Goal: Information Seeking & Learning: Learn about a topic

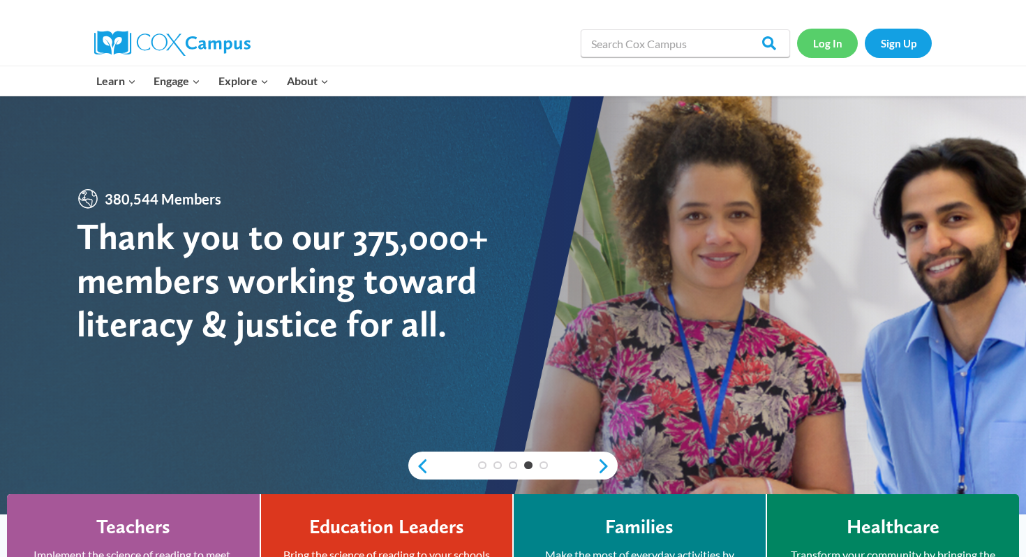
click at [833, 41] on link "Log In" at bounding box center [827, 43] width 61 height 29
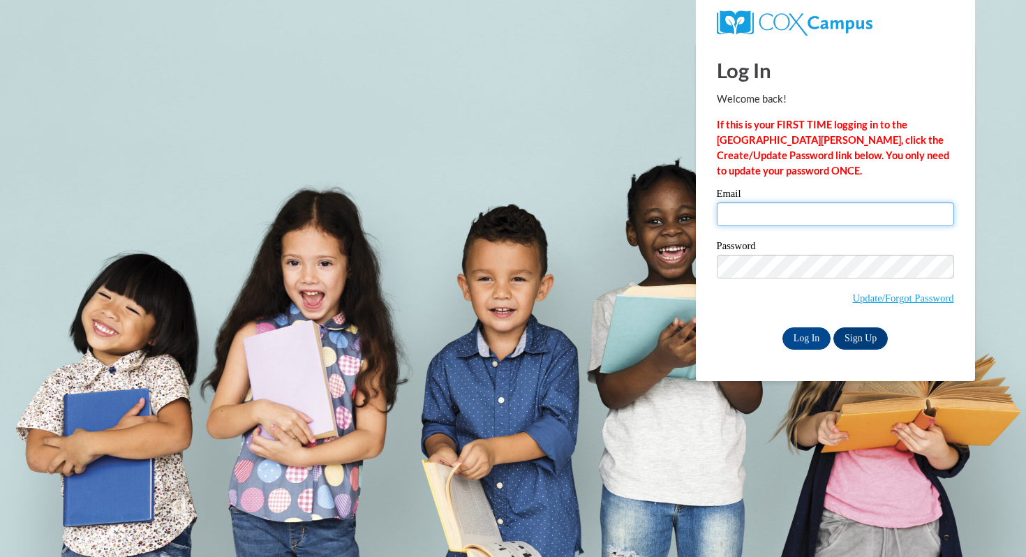
click at [752, 211] on input "Email" at bounding box center [835, 214] width 237 height 24
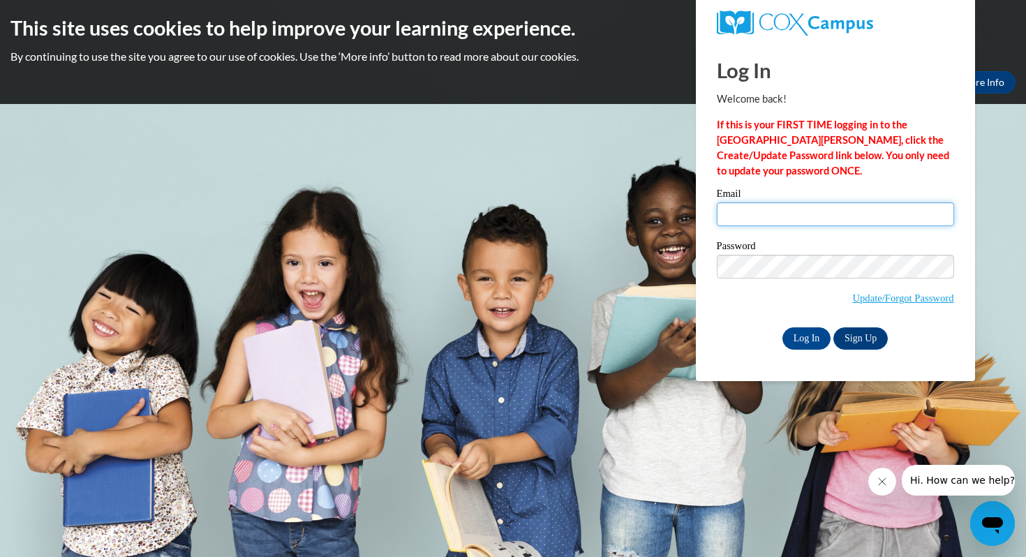
type input "kzirbel@waukesha.k12.wi.us"
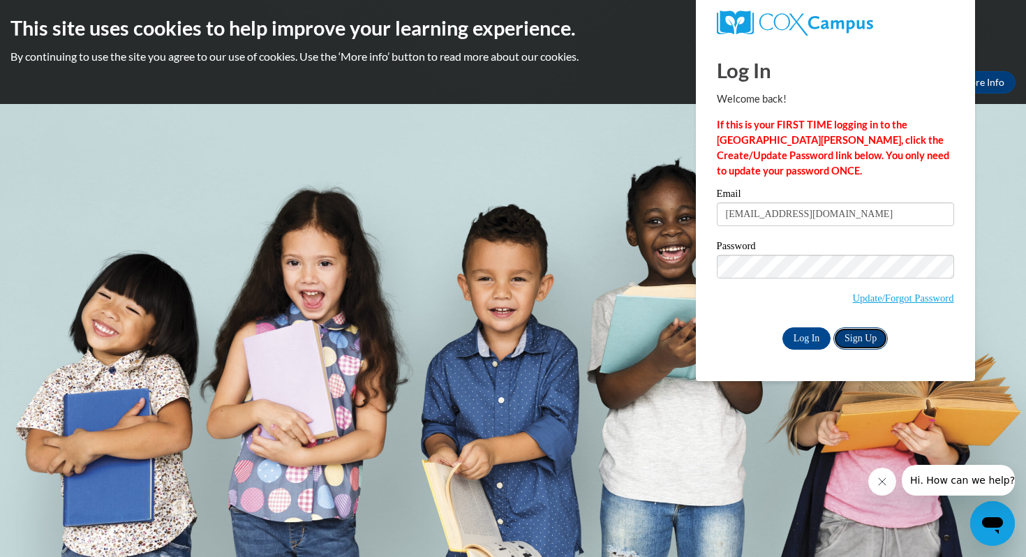
click at [862, 335] on link "Sign Up" at bounding box center [860, 338] width 54 height 22
click at [811, 332] on input "Log In" at bounding box center [806, 338] width 49 height 22
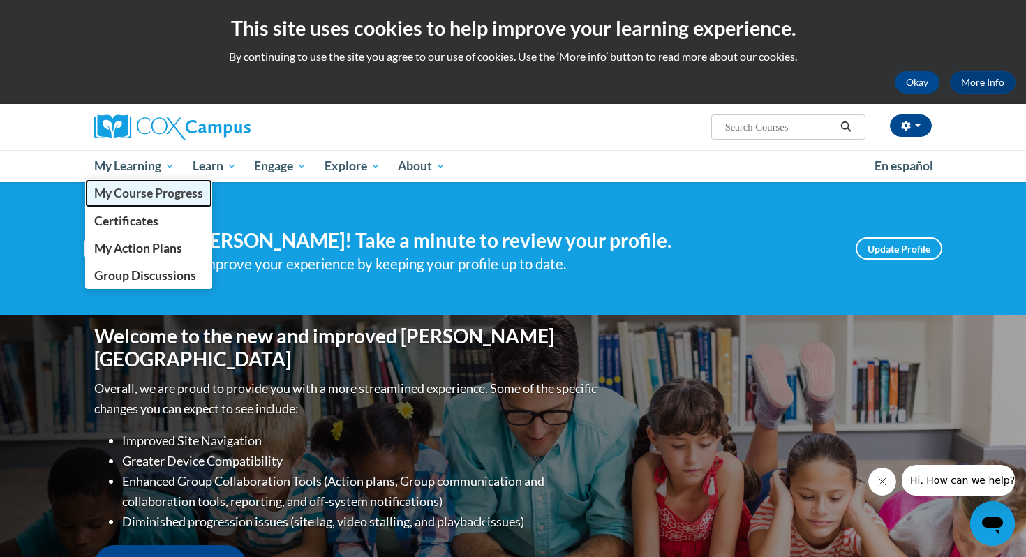
click at [161, 200] on span "My Course Progress" at bounding box center [148, 193] width 109 height 15
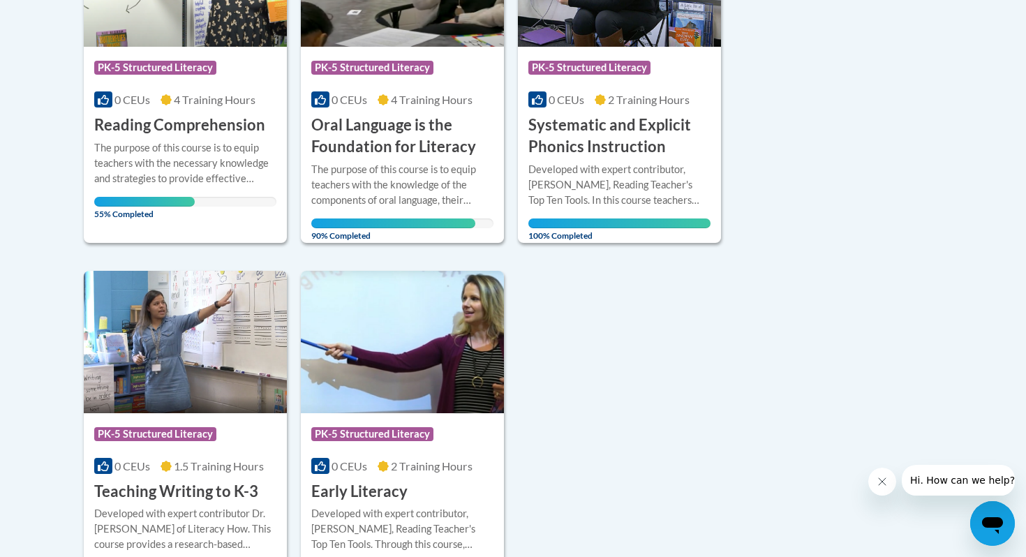
scroll to position [306, 0]
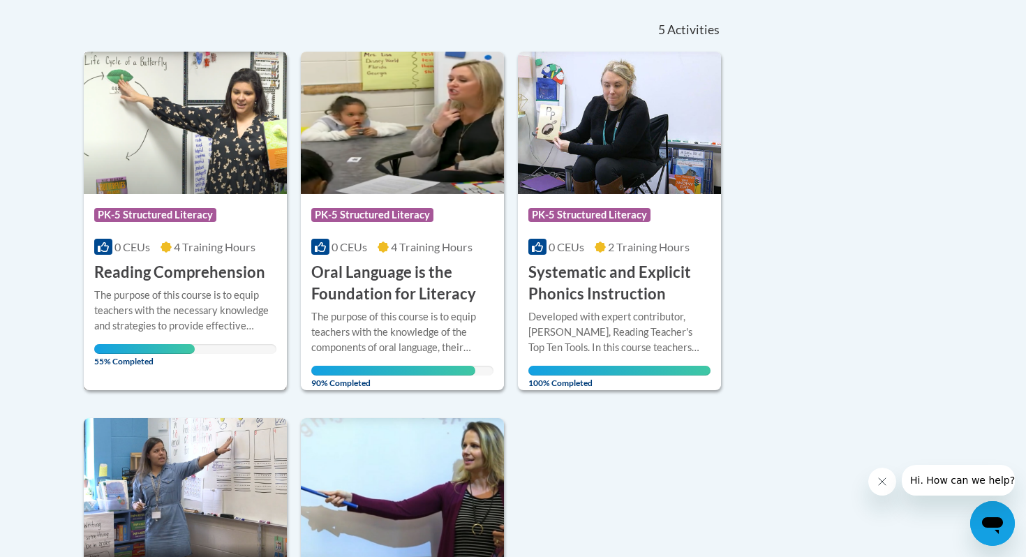
click at [234, 269] on h3 "Reading Comprehension" at bounding box center [179, 273] width 171 height 22
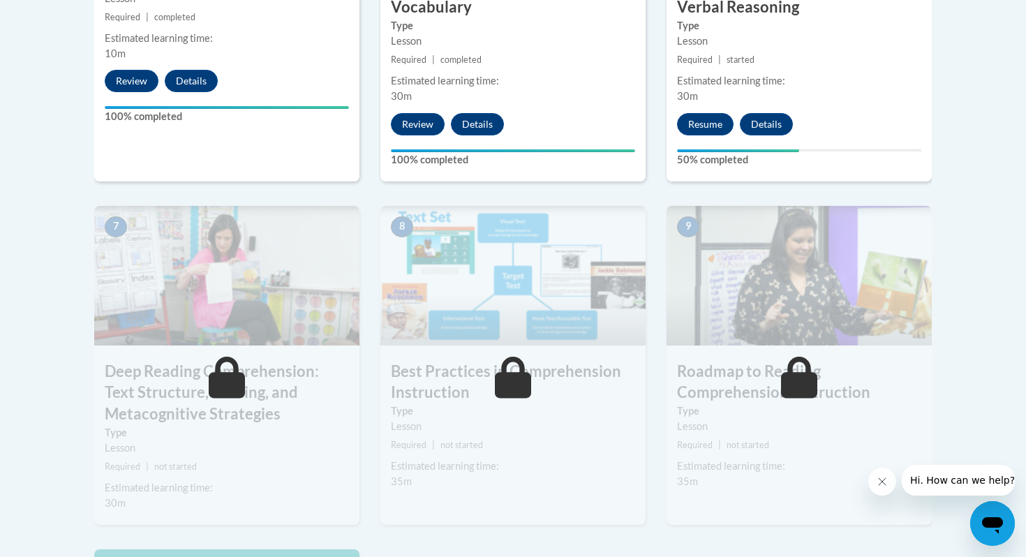
scroll to position [1015, 0]
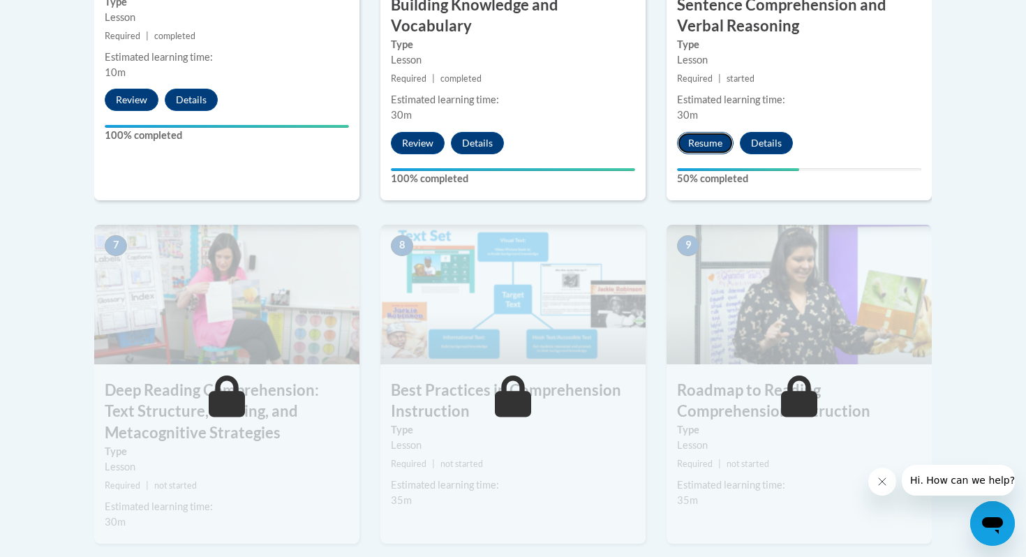
click at [717, 142] on button "Resume" at bounding box center [705, 143] width 57 height 22
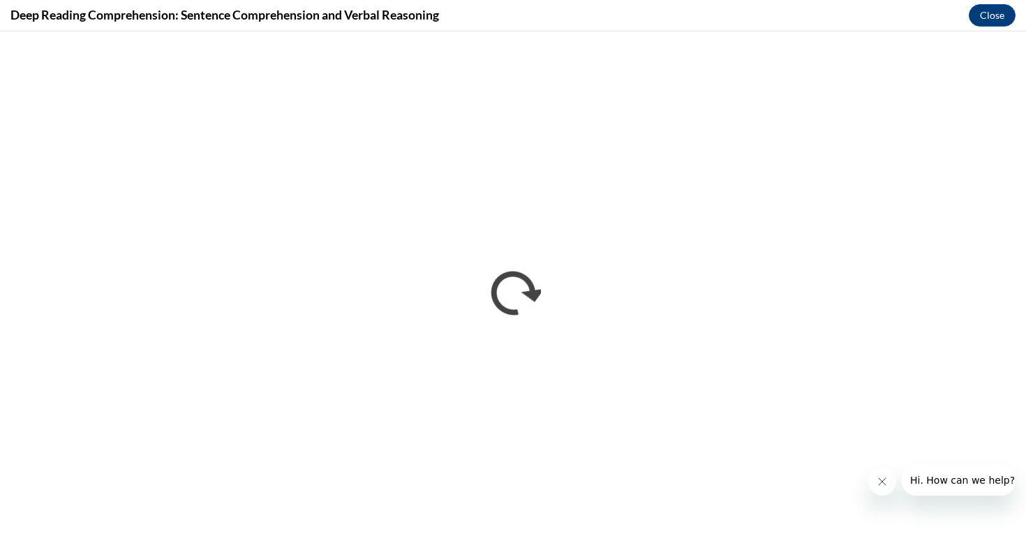
scroll to position [0, 0]
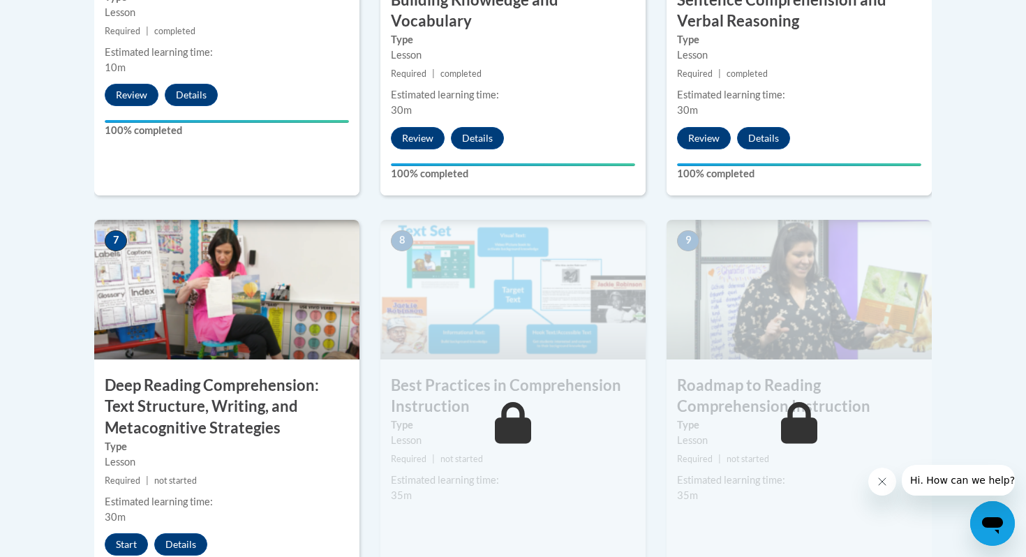
scroll to position [1024, 0]
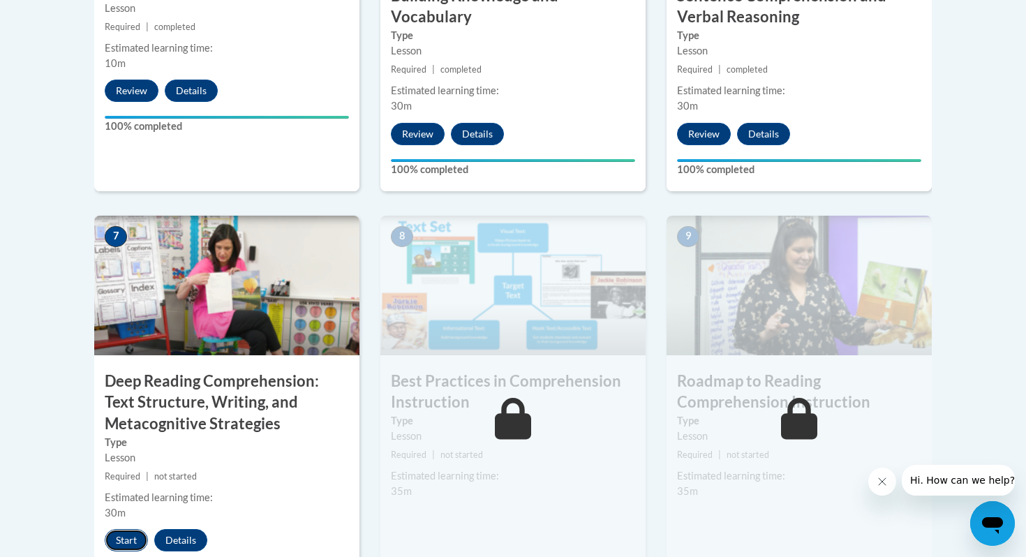
click at [131, 537] on button "Start" at bounding box center [126, 540] width 43 height 22
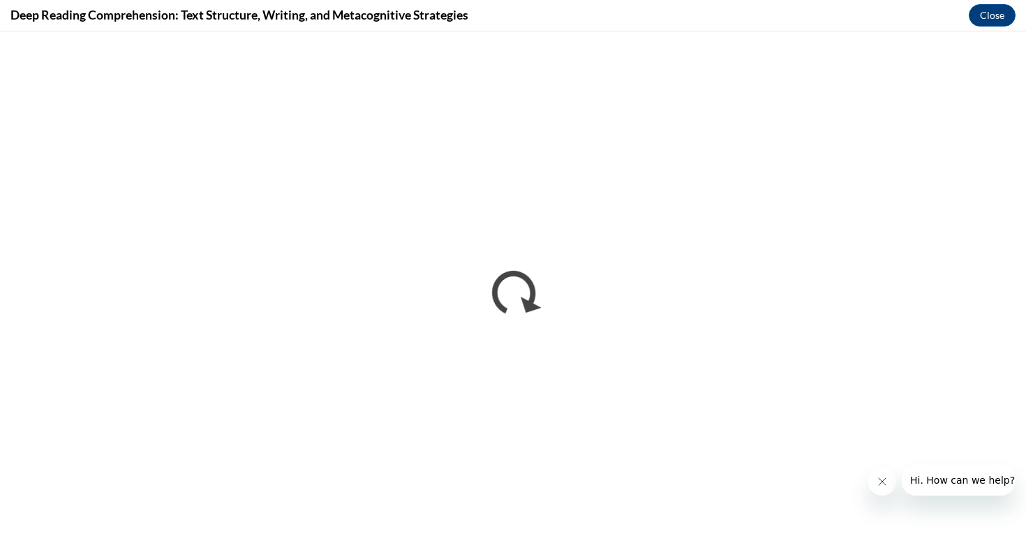
scroll to position [0, 0]
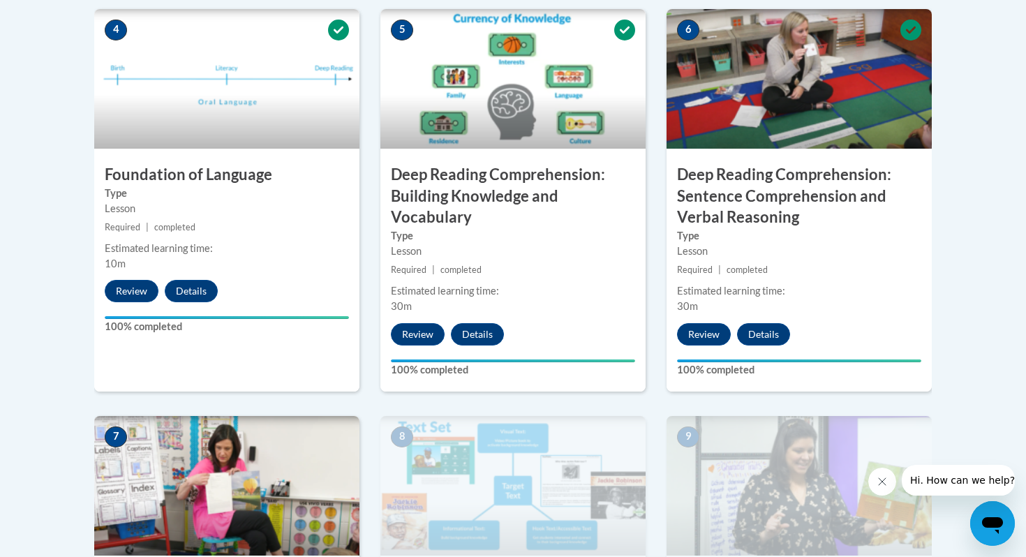
scroll to position [1040, 0]
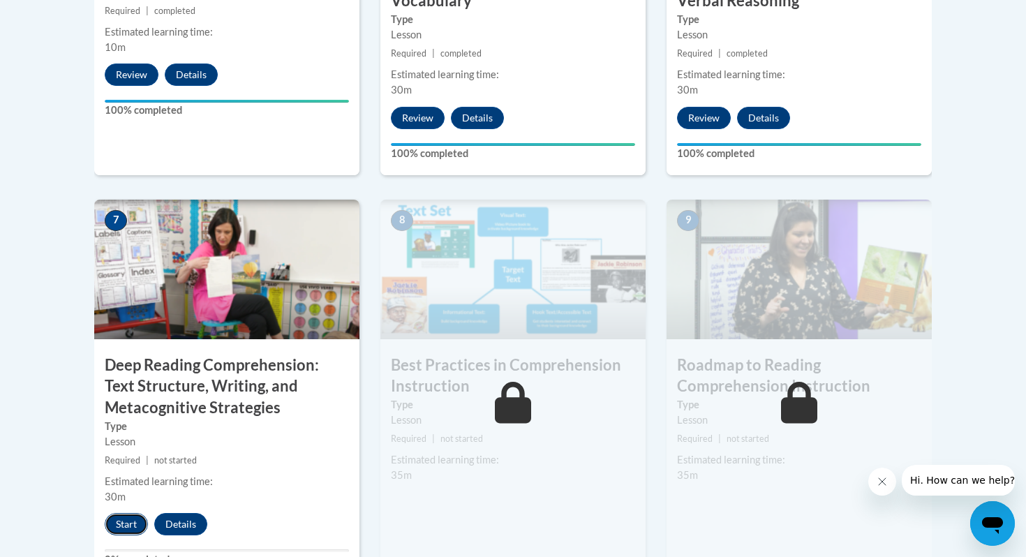
click at [129, 516] on button "Start" at bounding box center [126, 524] width 43 height 22
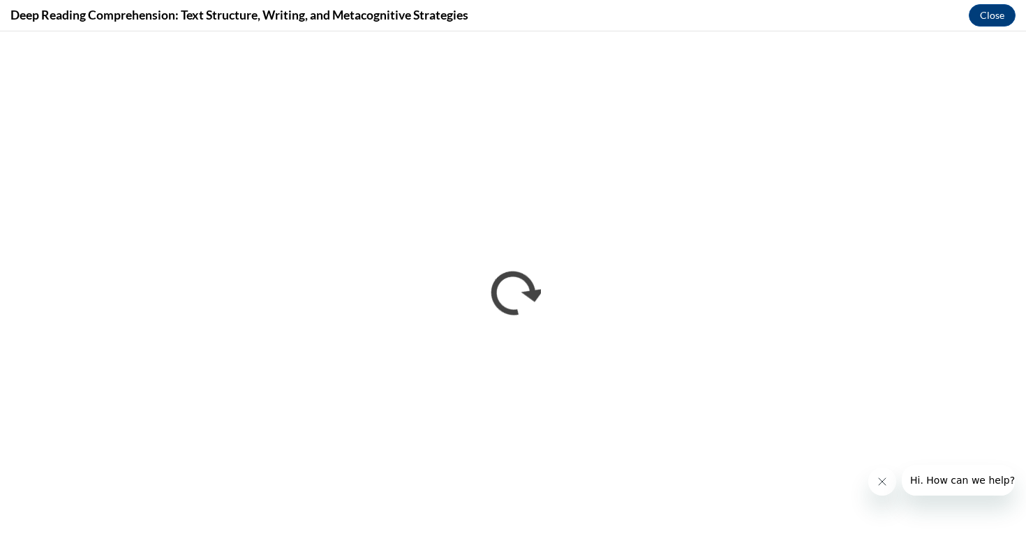
scroll to position [0, 0]
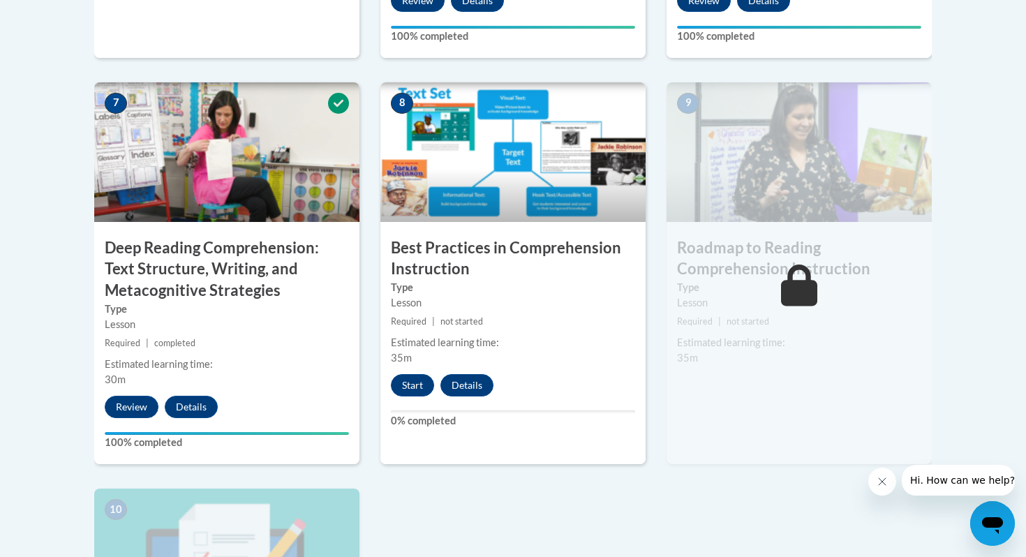
scroll to position [1182, 0]
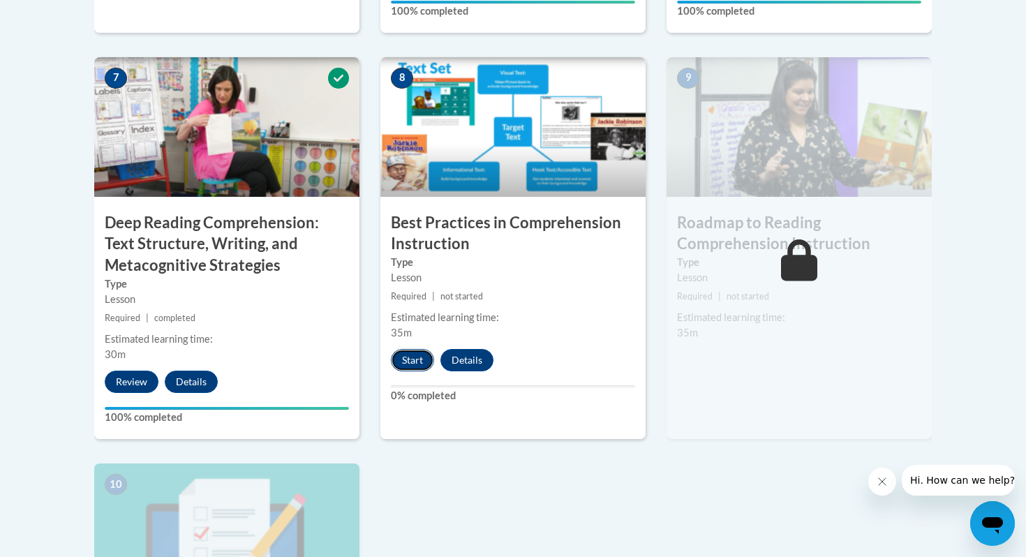
click at [414, 356] on button "Start" at bounding box center [412, 360] width 43 height 22
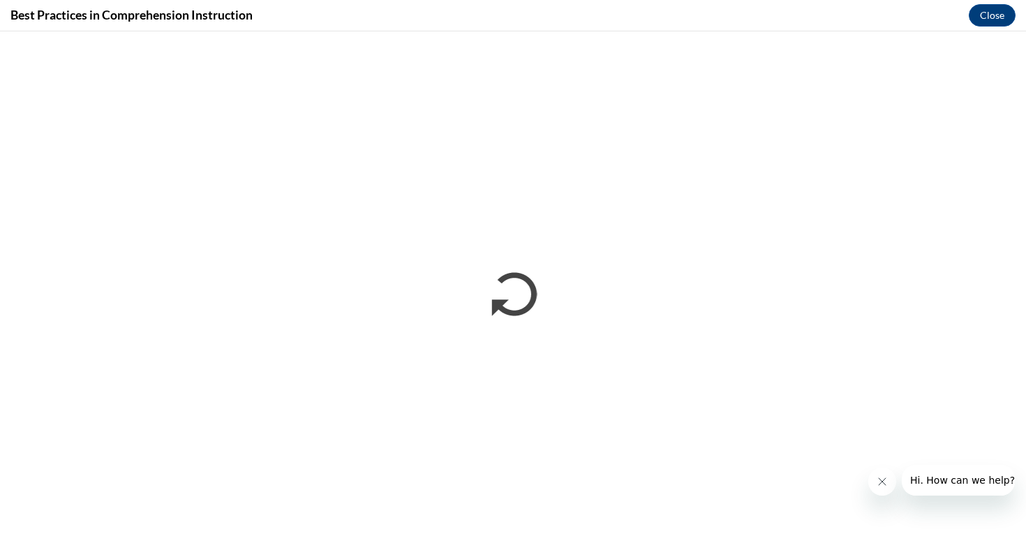
scroll to position [0, 0]
click at [888, 479] on button "Close message from company" at bounding box center [882, 482] width 28 height 28
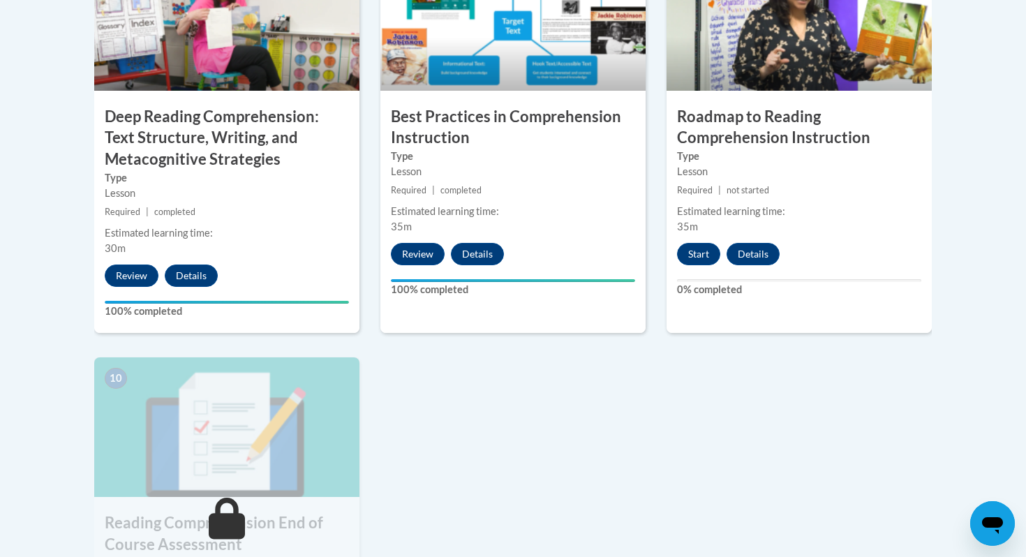
scroll to position [1246, 0]
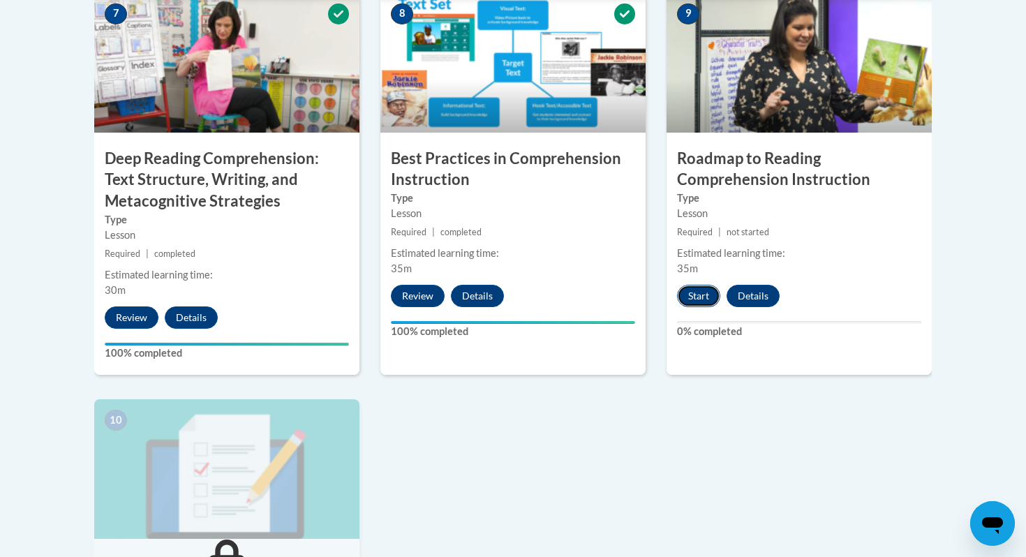
click at [692, 299] on button "Start" at bounding box center [698, 296] width 43 height 22
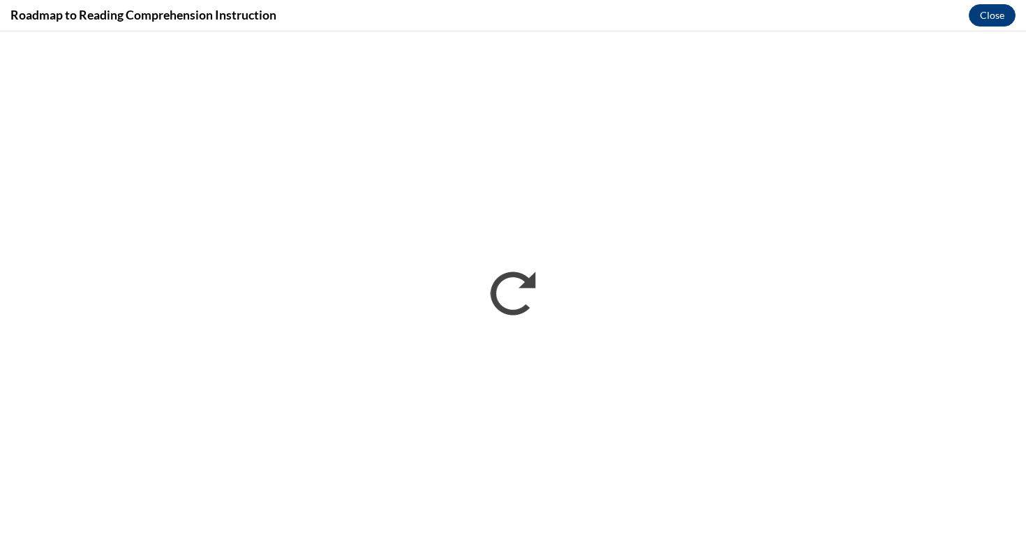
scroll to position [0, 0]
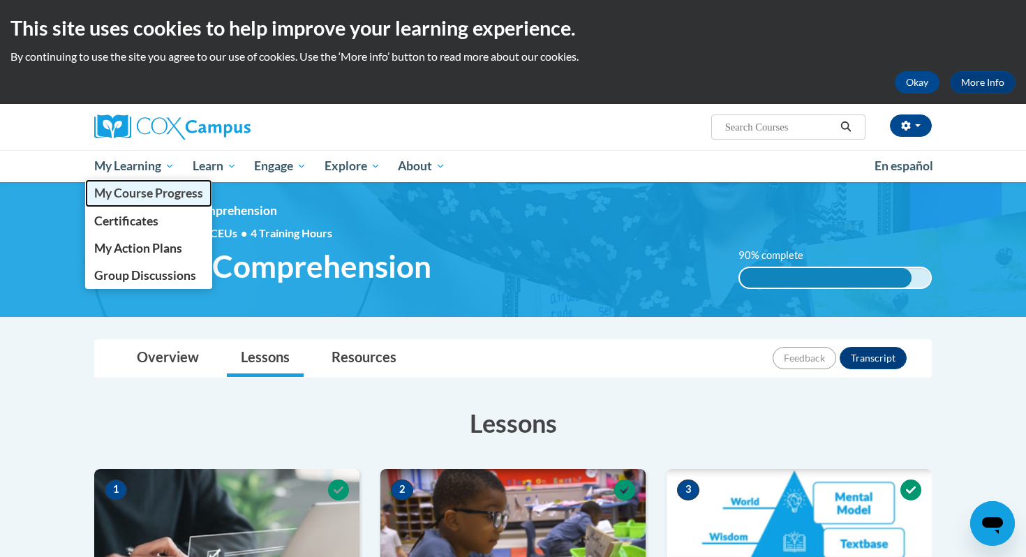
click at [147, 197] on span "My Course Progress" at bounding box center [148, 193] width 109 height 15
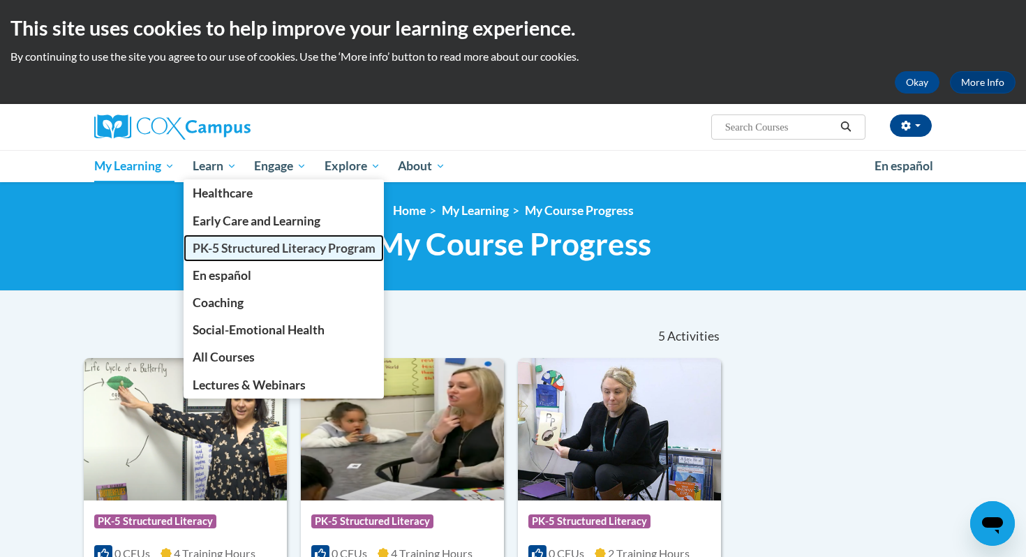
click at [224, 254] on span "PK-5 Structured Literacy Program" at bounding box center [284, 248] width 183 height 15
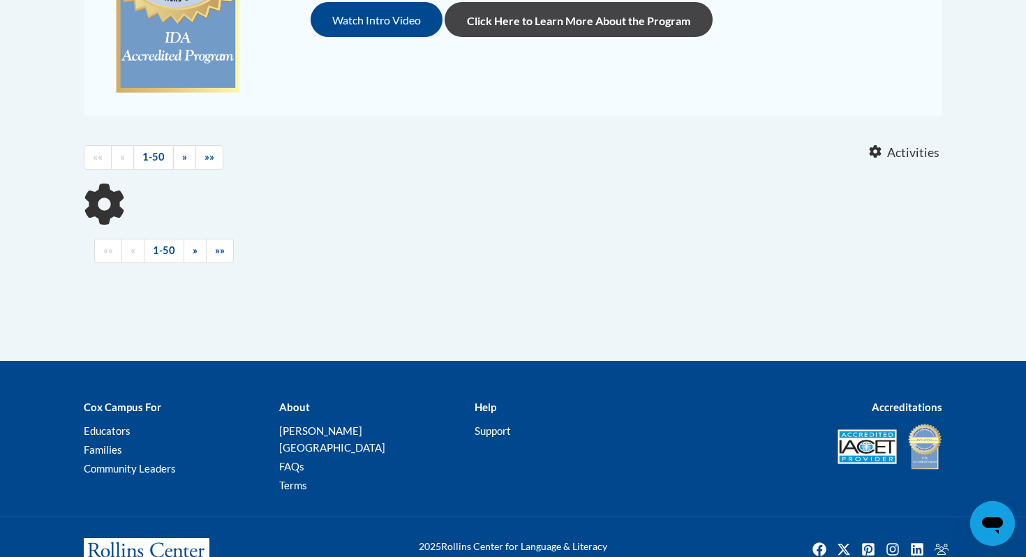
scroll to position [496, 0]
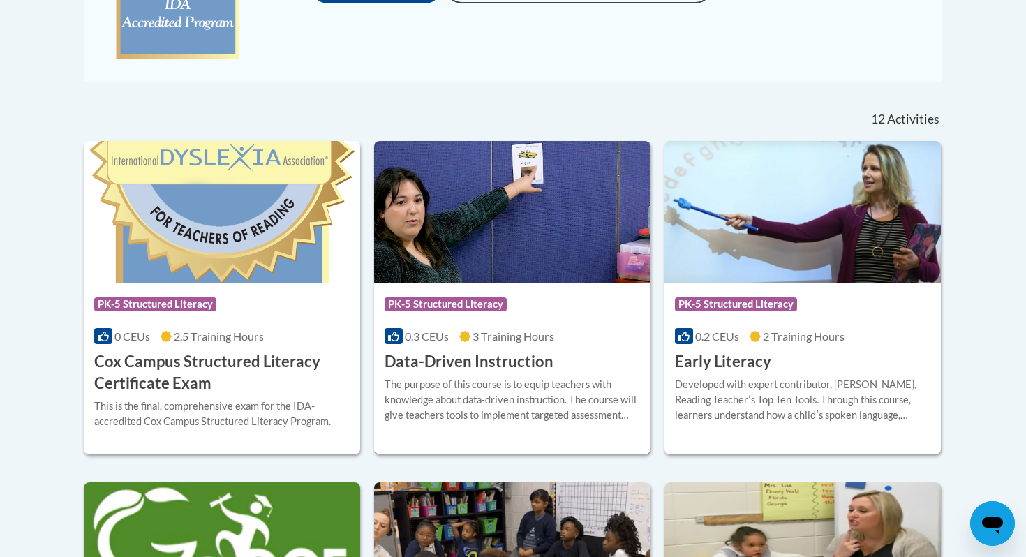
click at [538, 263] on img at bounding box center [512, 212] width 276 height 142
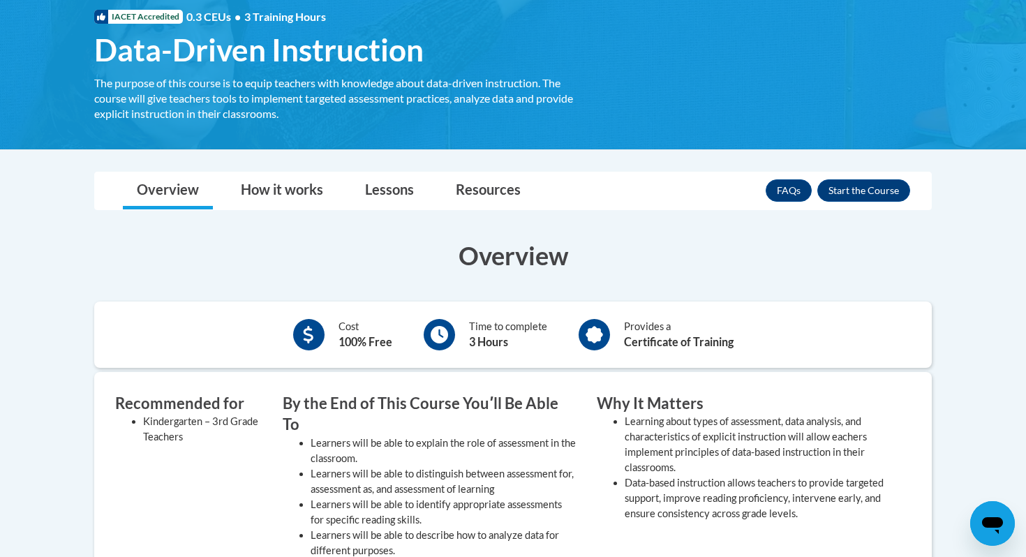
scroll to position [211, 0]
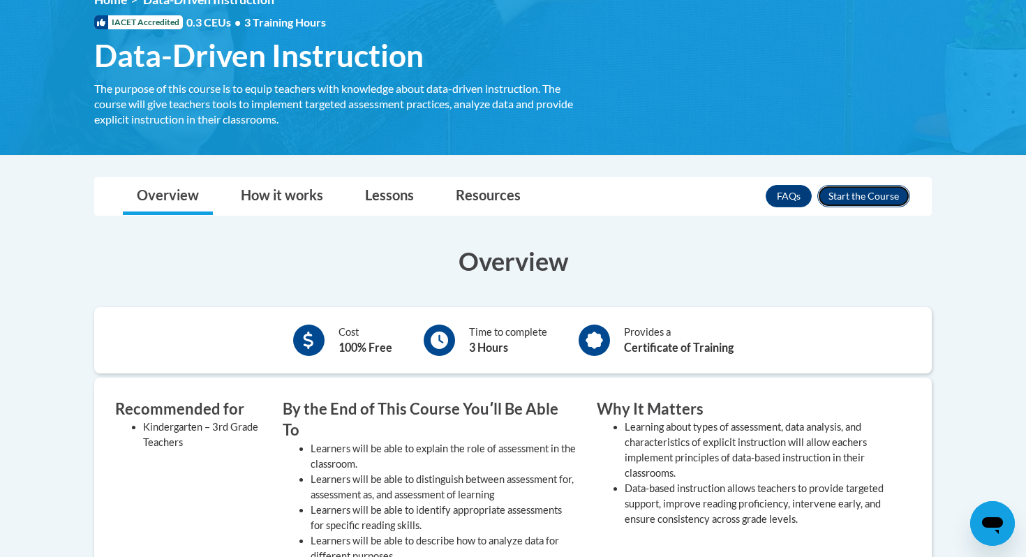
click at [836, 204] on button "Enroll" at bounding box center [863, 196] width 93 height 22
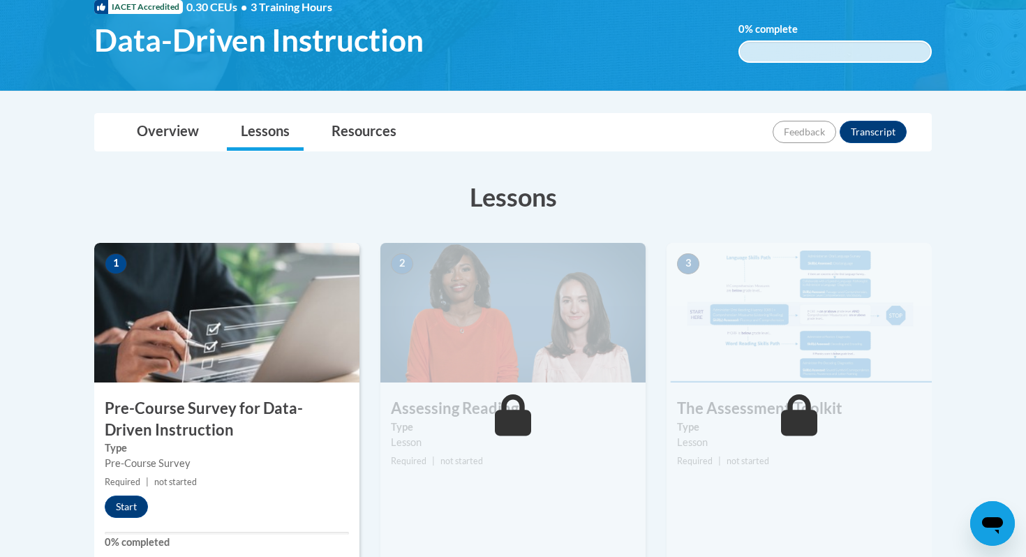
scroll to position [304, 0]
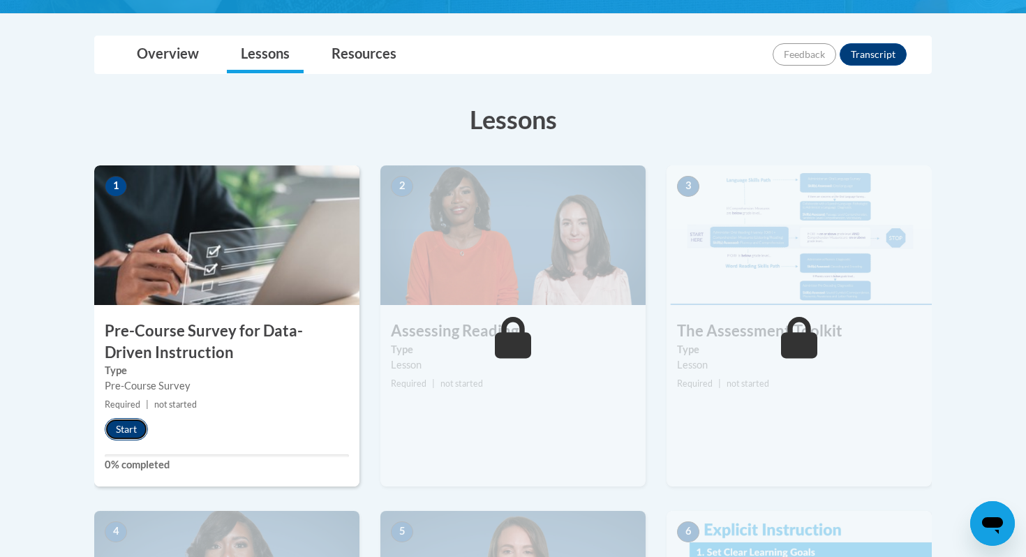
click at [122, 429] on button "Start" at bounding box center [126, 429] width 43 height 22
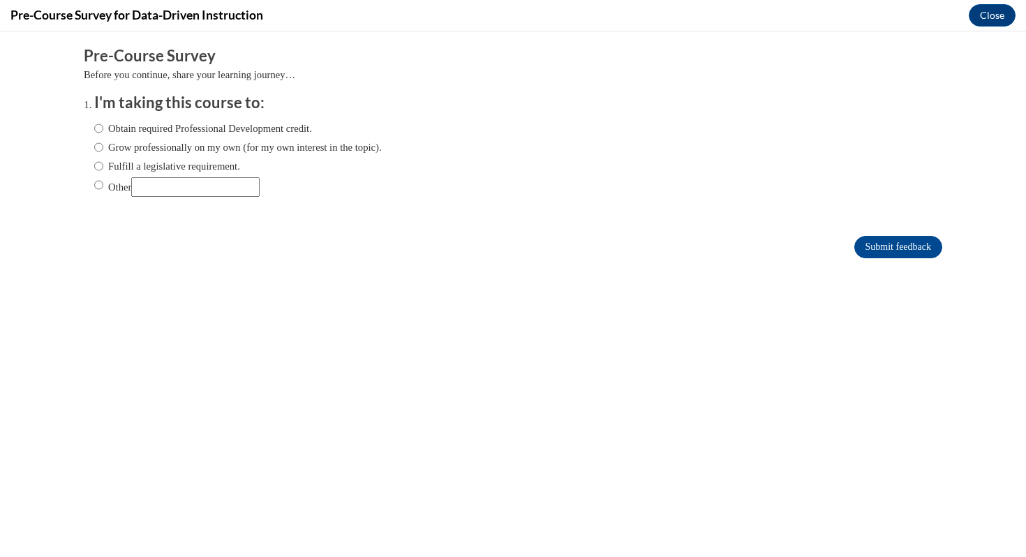
scroll to position [0, 0]
click at [105, 166] on label "Fulfill a legislative requirement." at bounding box center [167, 165] width 146 height 15
click at [103, 166] on input "Fulfill a legislative requirement." at bounding box center [98, 165] width 9 height 15
radio input "true"
click at [898, 251] on input "Submit feedback" at bounding box center [898, 247] width 88 height 22
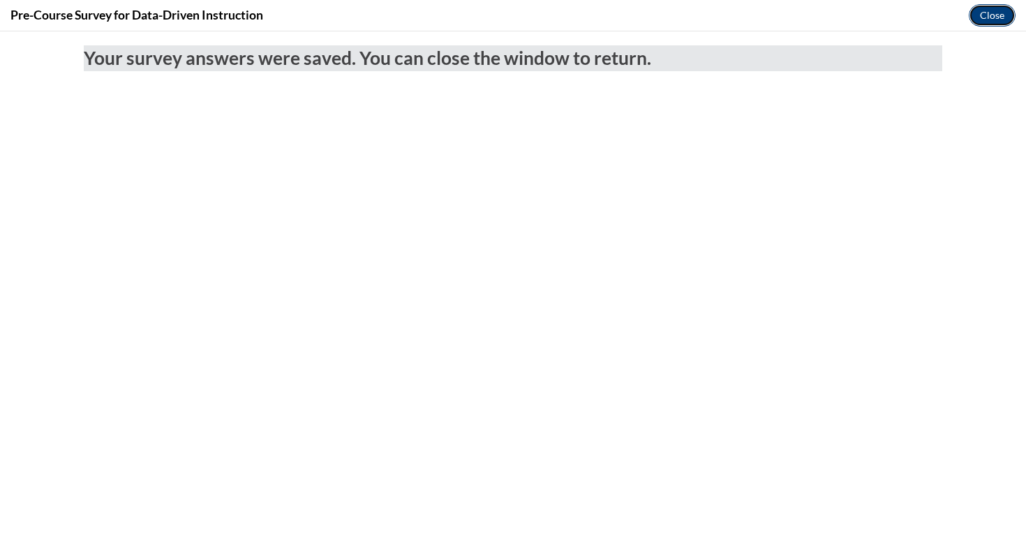
click at [981, 13] on button "Close" at bounding box center [992, 15] width 47 height 22
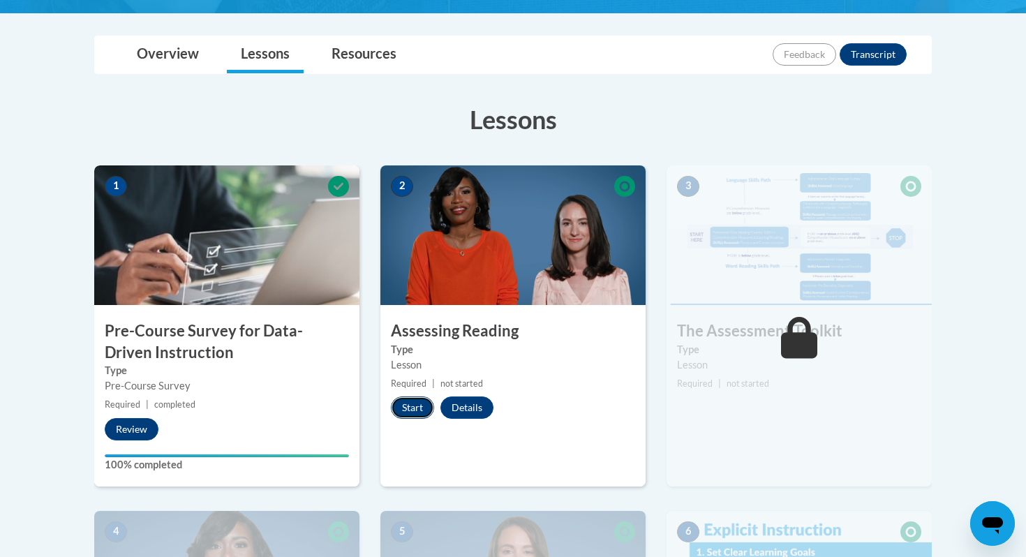
click at [415, 403] on button "Start" at bounding box center [412, 407] width 43 height 22
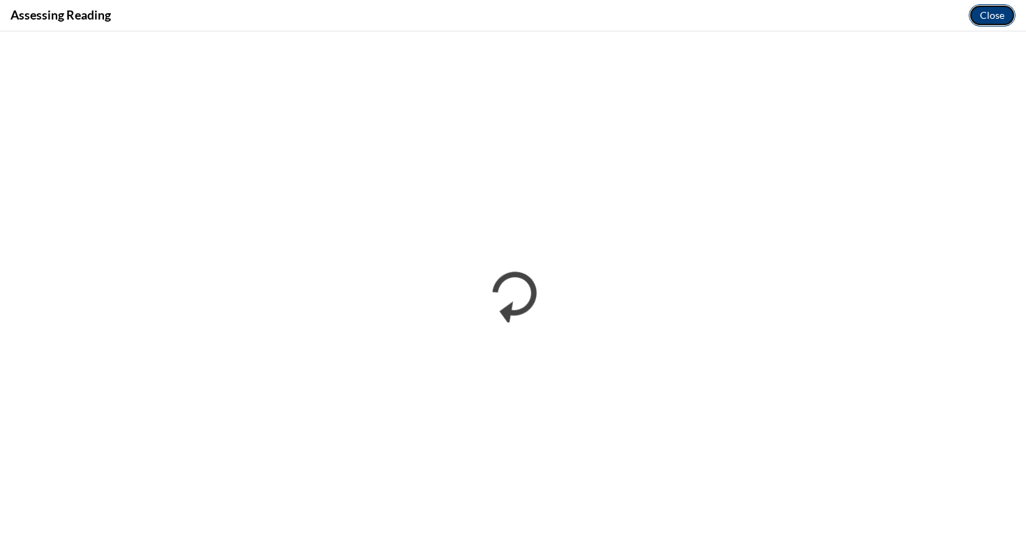
click at [997, 16] on button "Close" at bounding box center [992, 15] width 47 height 22
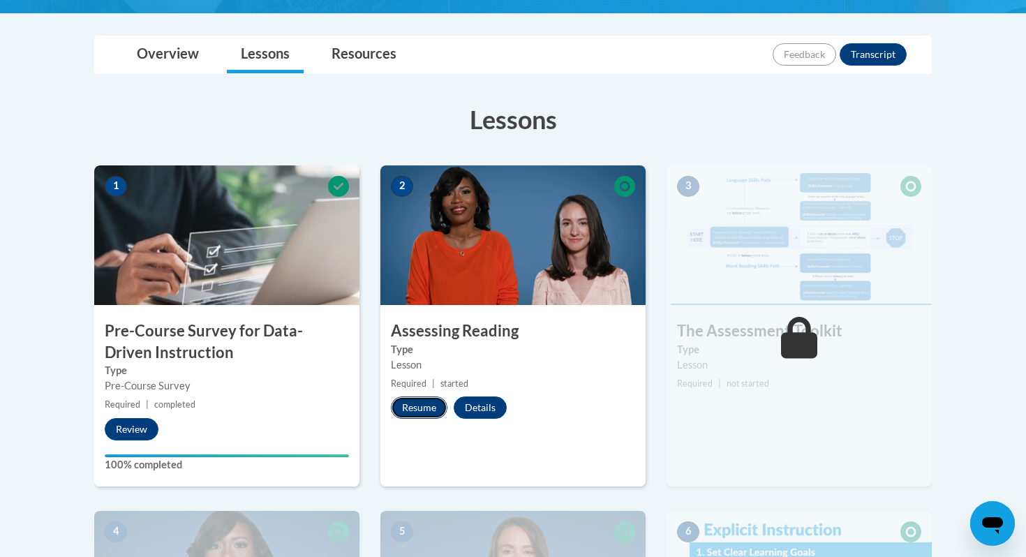
click at [408, 407] on button "Resume" at bounding box center [419, 407] width 57 height 22
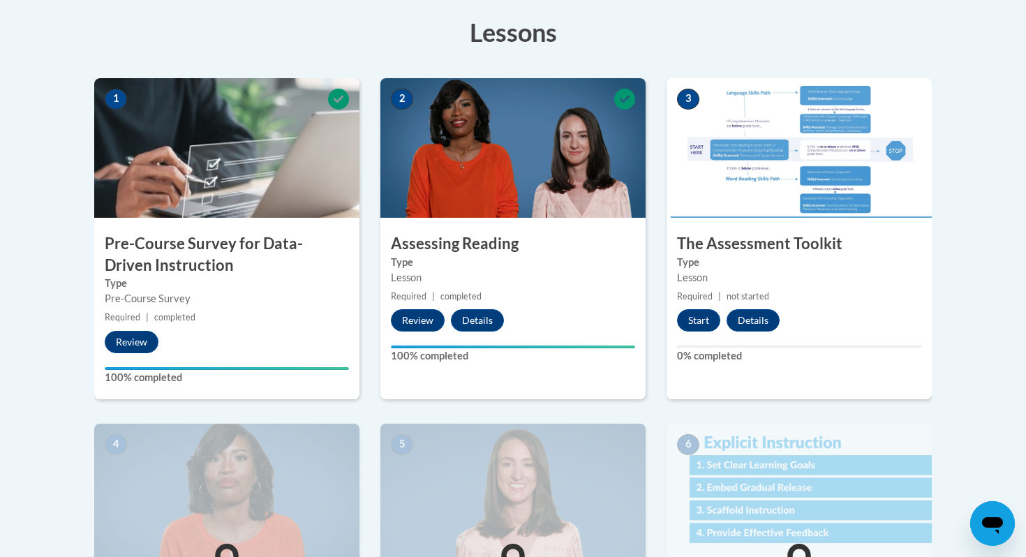
scroll to position [572, 0]
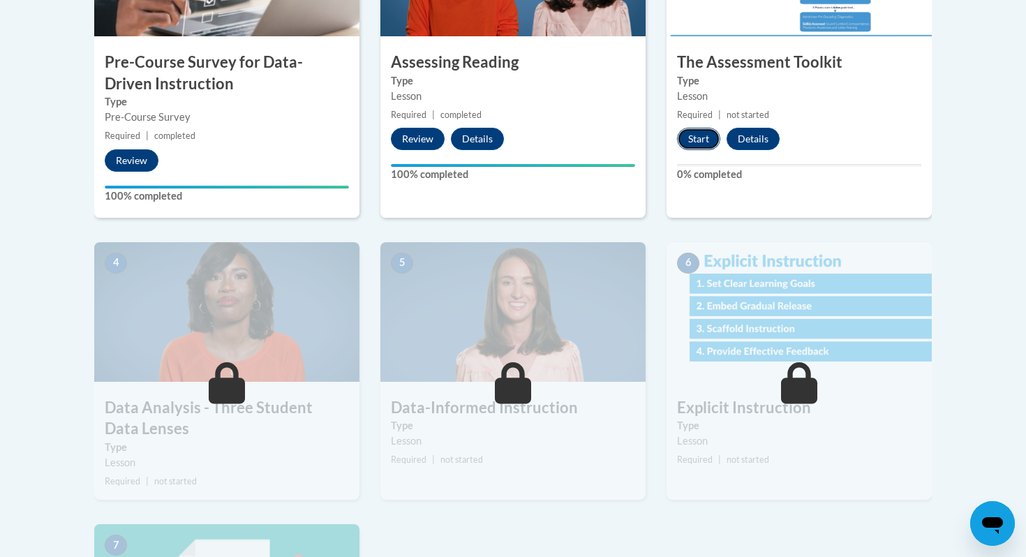
click at [699, 140] on button "Start" at bounding box center [698, 139] width 43 height 22
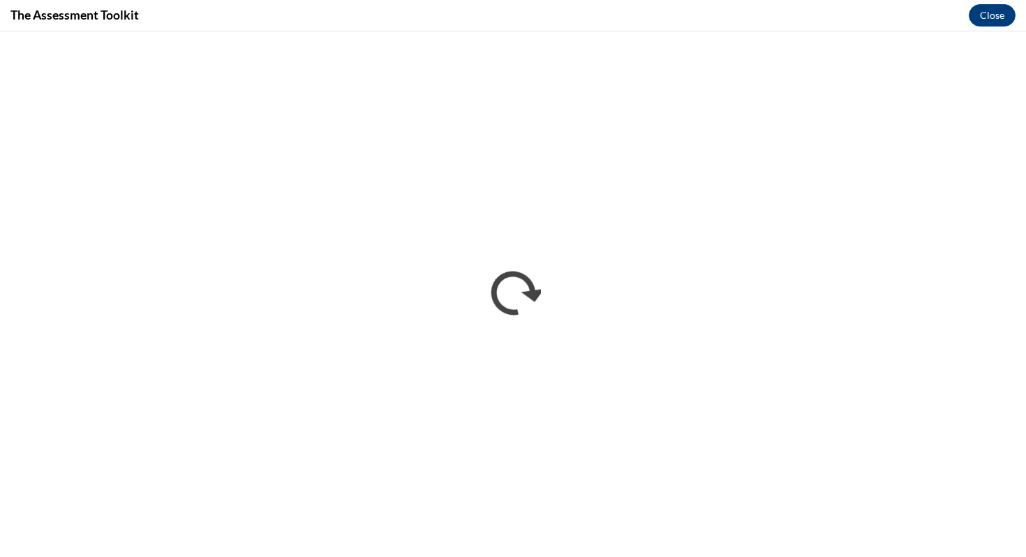
scroll to position [0, 0]
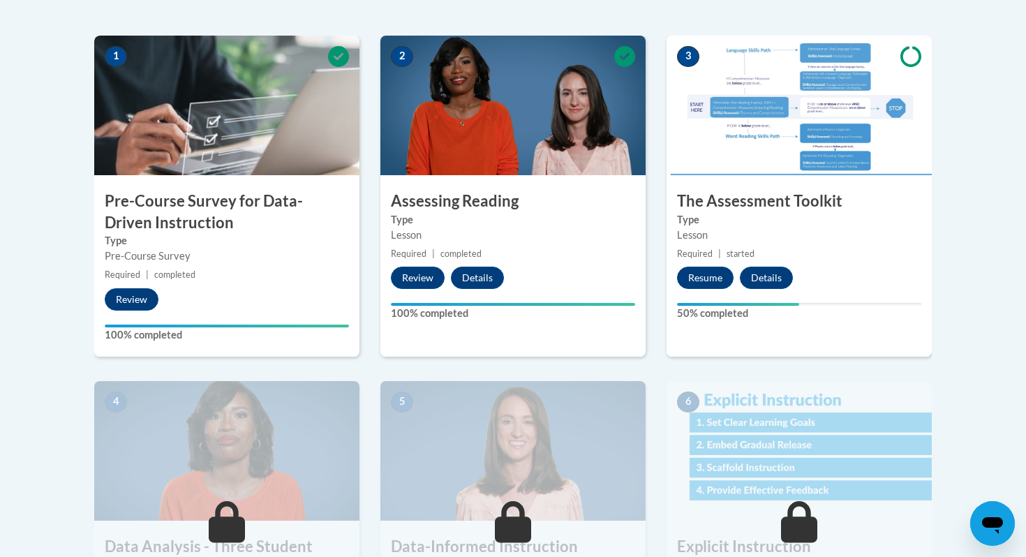
scroll to position [415, 0]
